Goal: Transaction & Acquisition: Purchase product/service

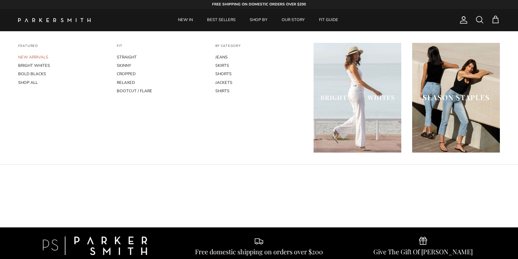
click at [42, 56] on link "NEW ARRIVALS" at bounding box center [62, 57] width 88 height 8
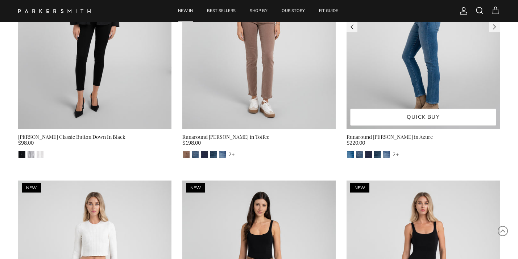
scroll to position [654, 0]
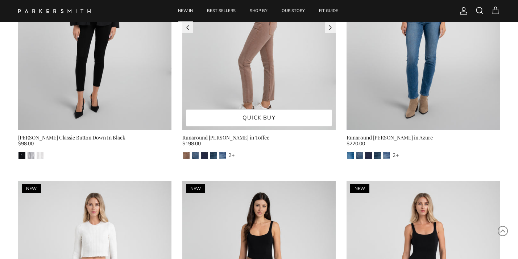
click at [241, 50] on img at bounding box center [258, 27] width 153 height 205
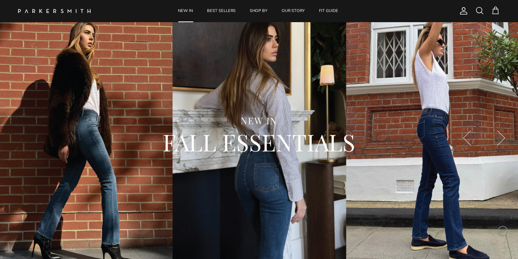
scroll to position [0, 0]
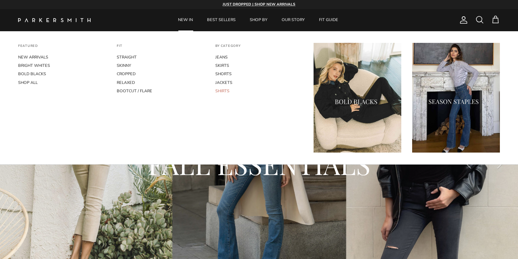
click at [225, 91] on link "SHIRTS" at bounding box center [259, 91] width 88 height 8
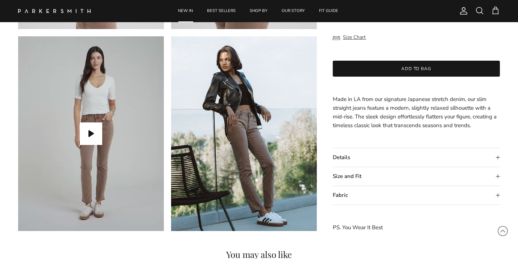
scroll to position [632, 0]
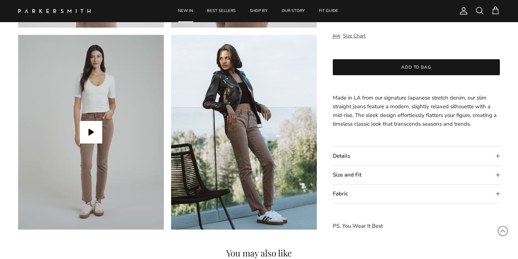
click at [496, 175] on summary "Size and Fit" at bounding box center [416, 174] width 167 height 19
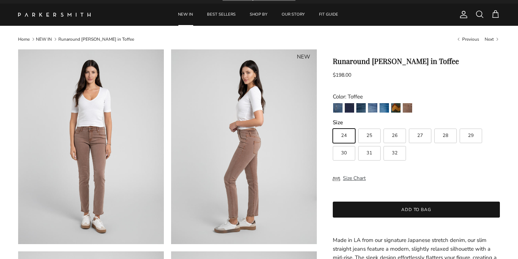
scroll to position [0, 0]
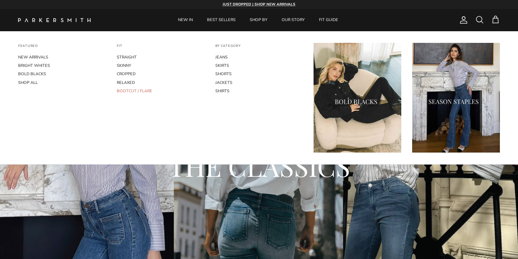
click at [136, 92] on link "BOOTCUT / FLARE" at bounding box center [161, 91] width 88 height 8
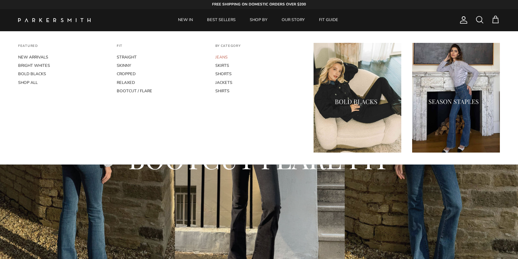
click at [224, 58] on link "JEANS" at bounding box center [259, 57] width 88 height 8
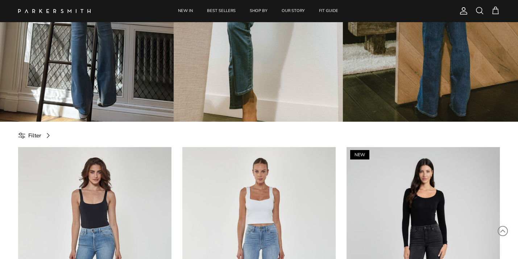
scroll to position [170, 0]
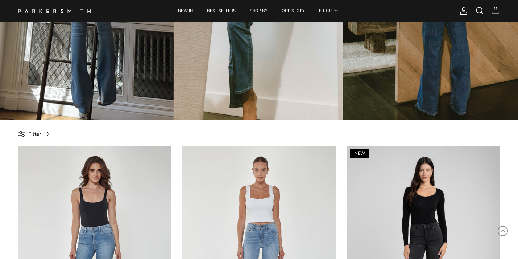
click at [37, 130] on span "Filter" at bounding box center [34, 134] width 13 height 9
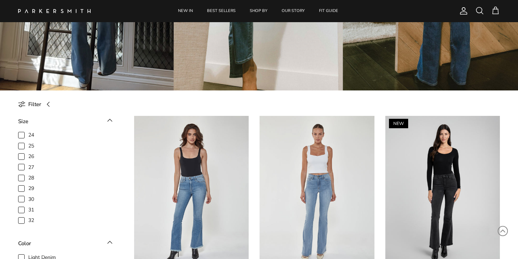
scroll to position [211, 0]
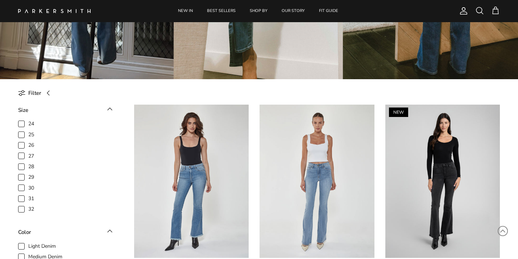
click at [28, 176] on span "29" at bounding box center [31, 176] width 6 height 7
click at [28, 174] on input "29" at bounding box center [28, 173] width 1 height 1
checkbox input "true"
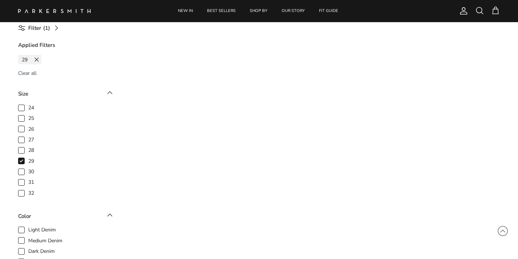
scroll to position [274, 0]
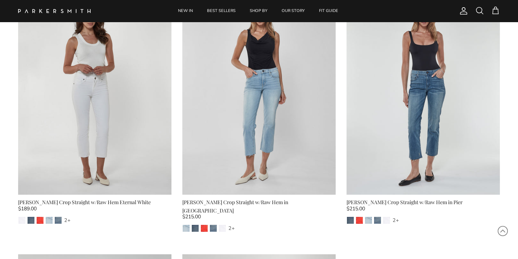
scroll to position [4161, 0]
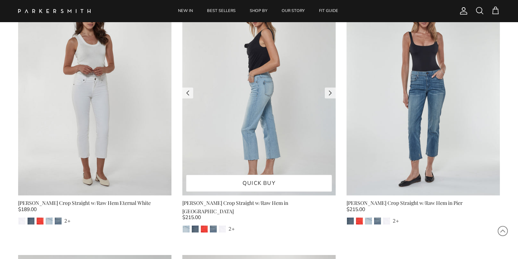
click at [258, 131] on img at bounding box center [258, 93] width 153 height 205
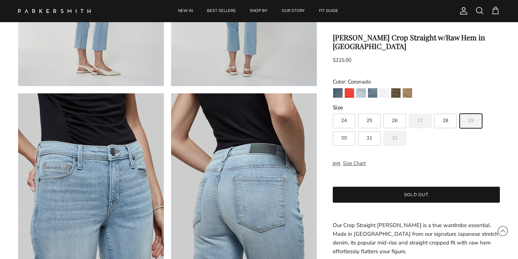
scroll to position [382, 0]
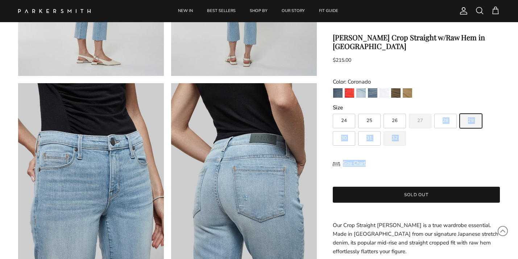
drag, startPoint x: 458, startPoint y: 160, endPoint x: 453, endPoint y: 100, distance: 60.0
click at [453, 100] on div "Byron Crop Straight w/Raw Hem in Coronado $215.00 Unit price / Unavailable Colo…" at bounding box center [416, 195] width 167 height 324
click at [469, 118] on span "29" at bounding box center [471, 120] width 6 height 5
click at [333, 111] on input "29" at bounding box center [333, 110] width 0 height 0
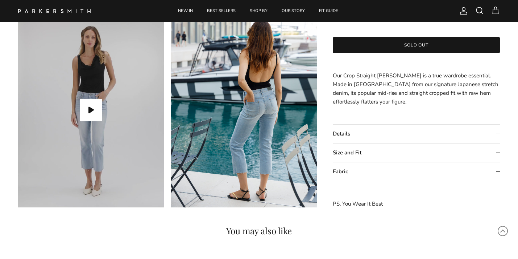
scroll to position [639, 0]
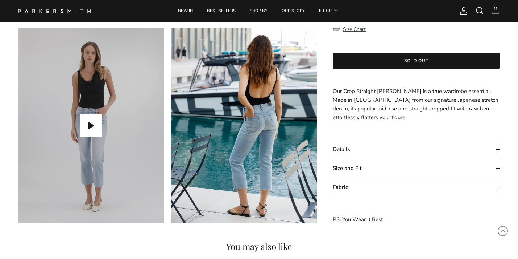
click at [499, 167] on summary "Size and Fit" at bounding box center [416, 168] width 167 height 19
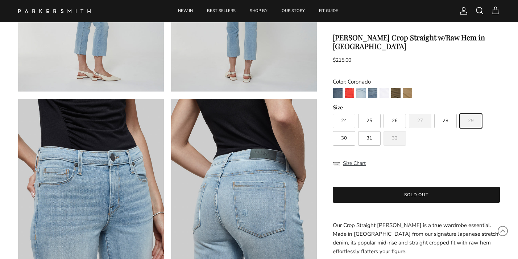
scroll to position [0, 0]
